Goal: Navigation & Orientation: Find specific page/section

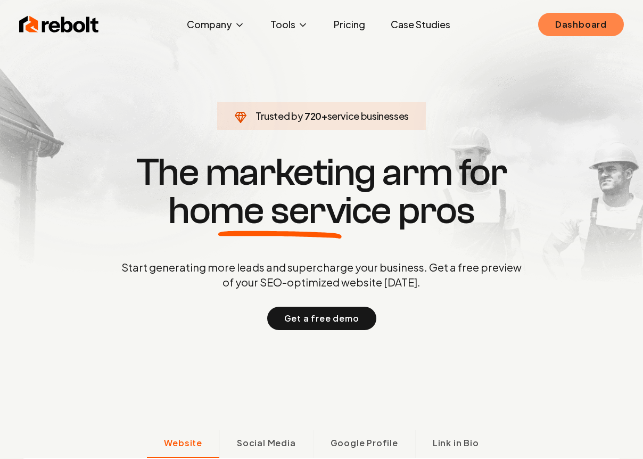
click at [590, 25] on link "Dashboard" at bounding box center [581, 24] width 86 height 23
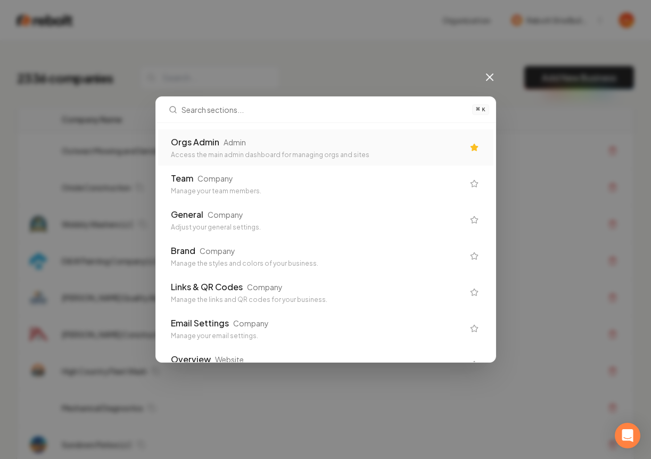
click at [250, 148] on div "Orgs Admin Admin Access the main admin dashboard for managing orgs and sites" at bounding box center [317, 147] width 293 height 23
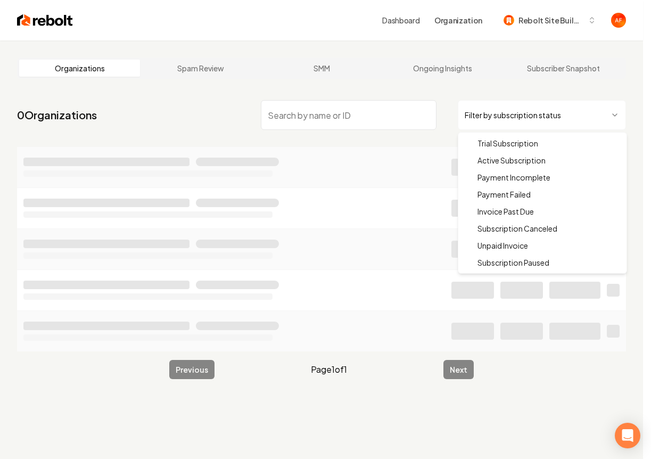
click at [498, 102] on html "Dashboard Organization Rebolt Site Builder Organizations Spam Review SMM Ongoin…" at bounding box center [325, 229] width 651 height 459
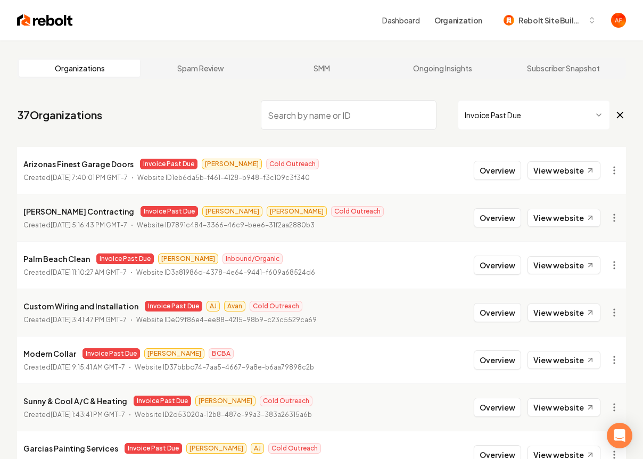
drag, startPoint x: 6, startPoint y: 118, endPoint x: 134, endPoint y: 112, distance: 127.8
drag, startPoint x: 135, startPoint y: 112, endPoint x: 153, endPoint y: 113, distance: 18.1
click at [139, 113] on nav "37 Organizations Invoice Past Due" at bounding box center [321, 119] width 609 height 47
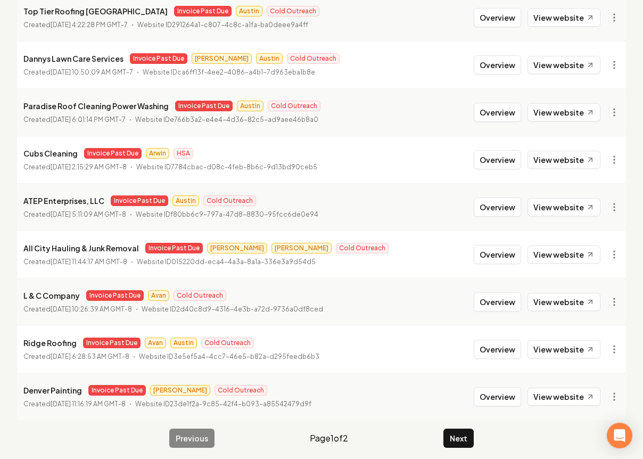
scroll to position [1153, 0]
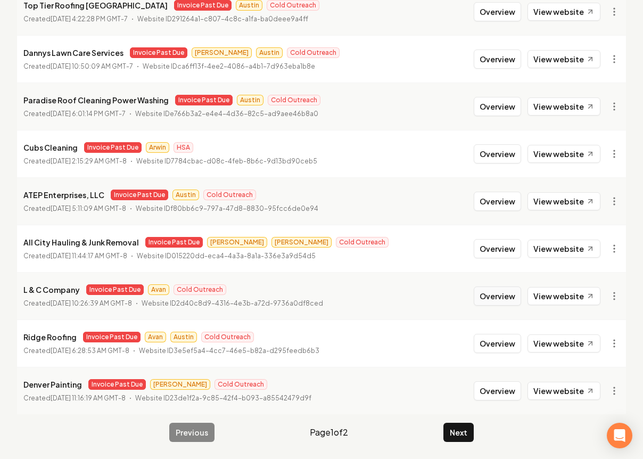
click at [513, 298] on button "Overview" at bounding box center [497, 295] width 47 height 19
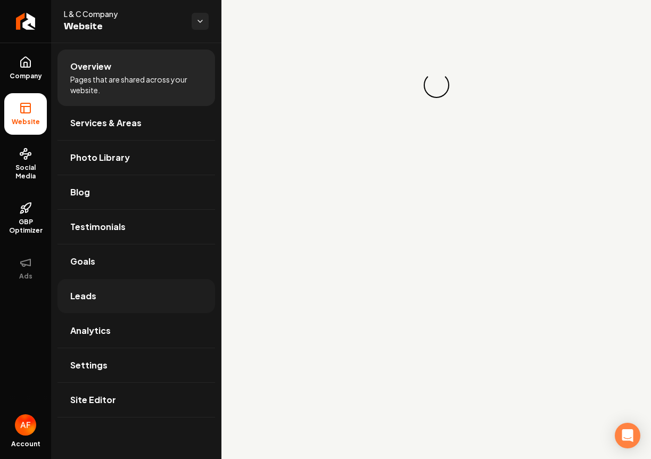
click at [154, 296] on link "Leads" at bounding box center [135, 296] width 157 height 34
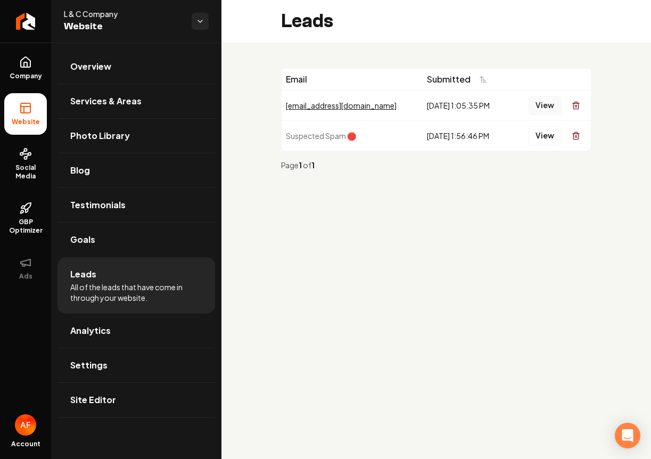
click at [542, 105] on button "View" at bounding box center [544, 105] width 32 height 19
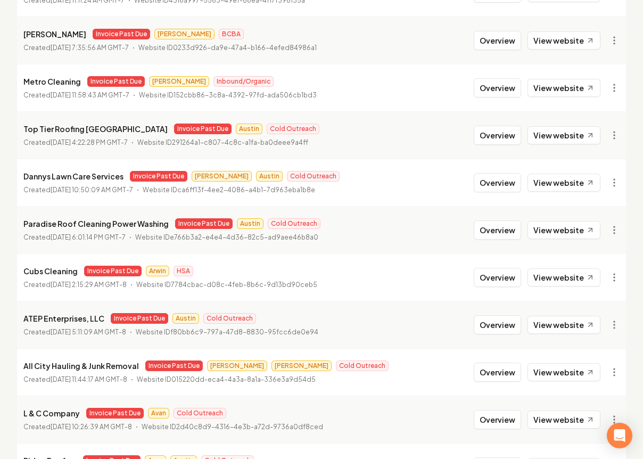
scroll to position [1153, 0]
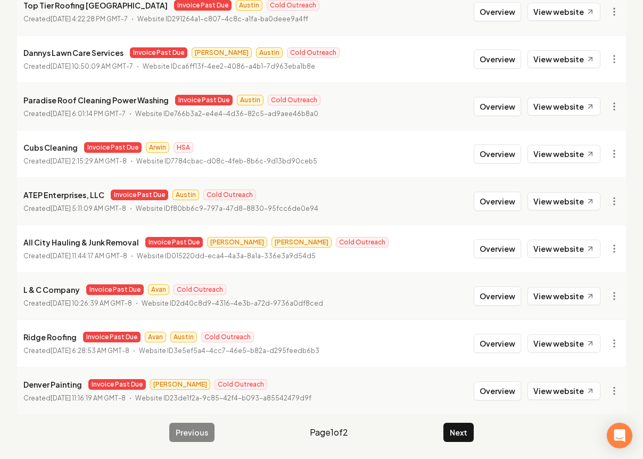
click at [458, 439] on button "Next" at bounding box center [458, 431] width 30 height 19
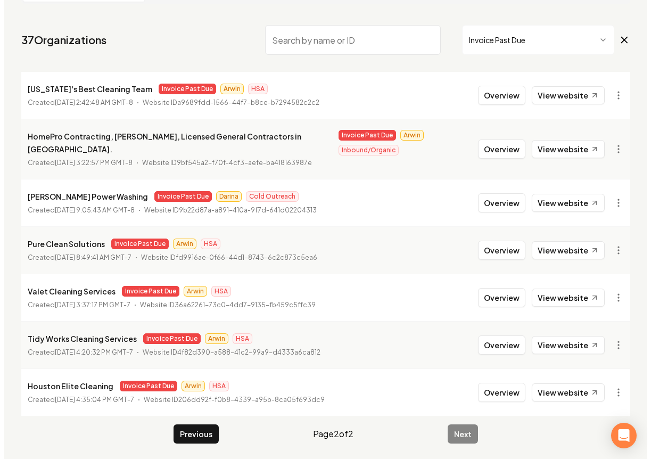
scroll to position [74, 0]
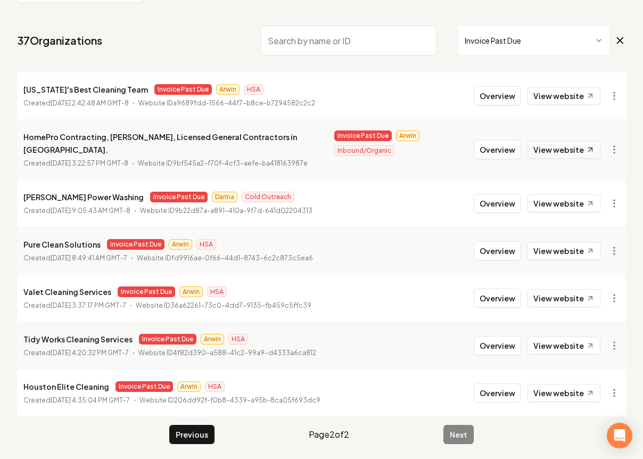
click at [557, 146] on link "View website" at bounding box center [563, 149] width 73 height 18
click at [568, 202] on link "View website" at bounding box center [563, 203] width 73 height 18
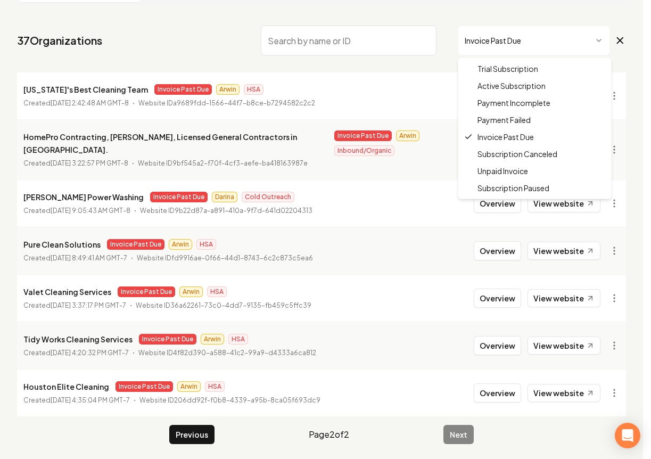
click at [561, 44] on html "Dashboard Organization Rebolt Site Builder Organizations Spam Review SMM Ongoin…" at bounding box center [325, 155] width 651 height 459
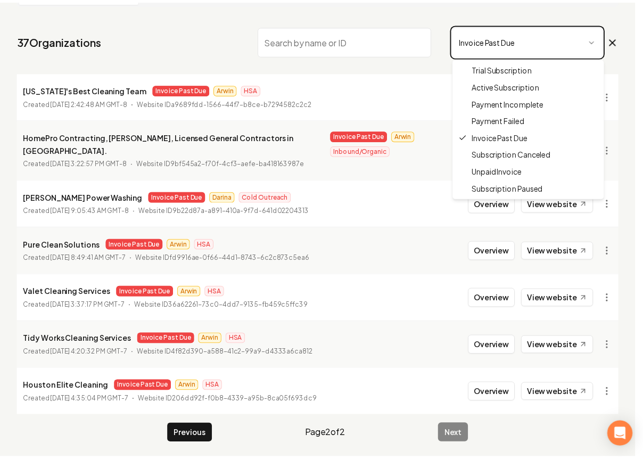
scroll to position [40, 0]
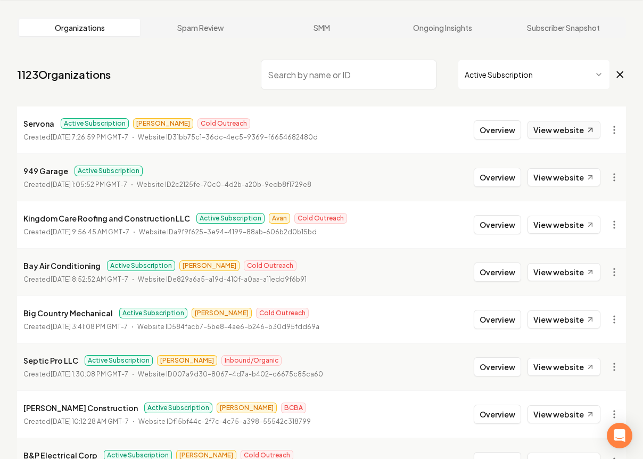
click at [558, 131] on link "View website" at bounding box center [563, 130] width 73 height 18
